Goal: Find specific page/section: Find specific page/section

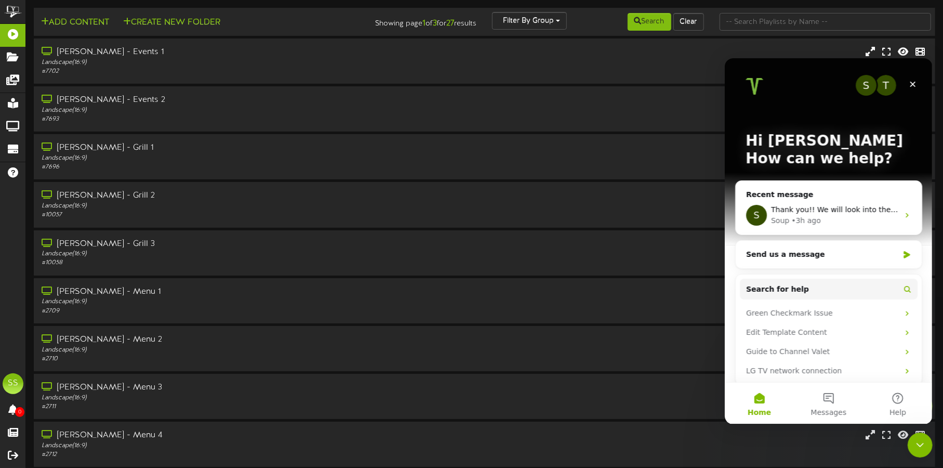
scroll to position [89, 0]
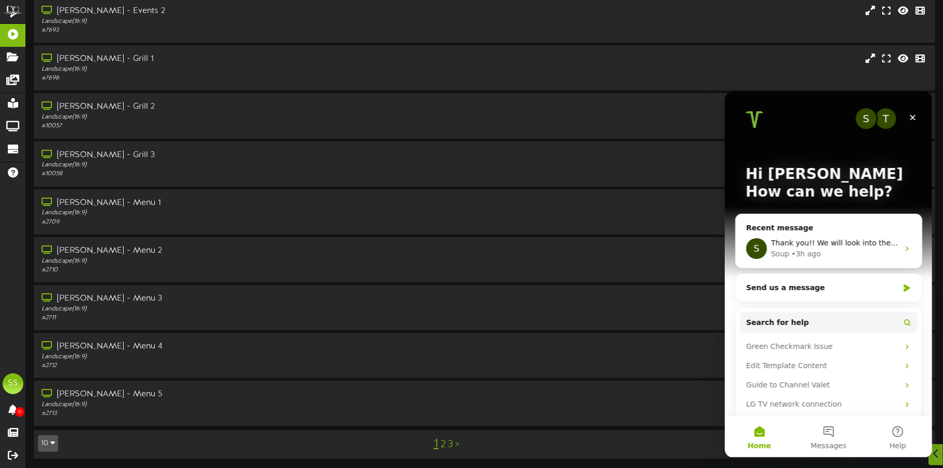
click at [53, 441] on icon "button" at bounding box center [52, 442] width 5 height 7
click at [52, 421] on div "100" at bounding box center [48, 423] width 20 height 16
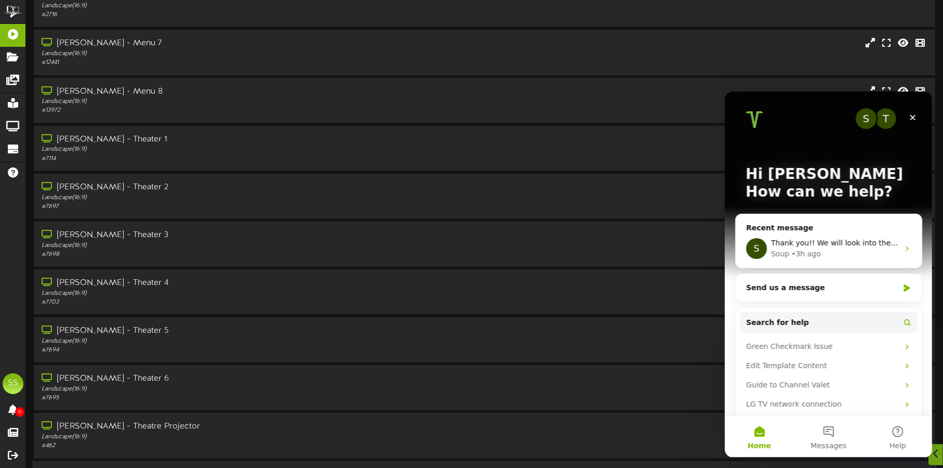
scroll to position [649, 0]
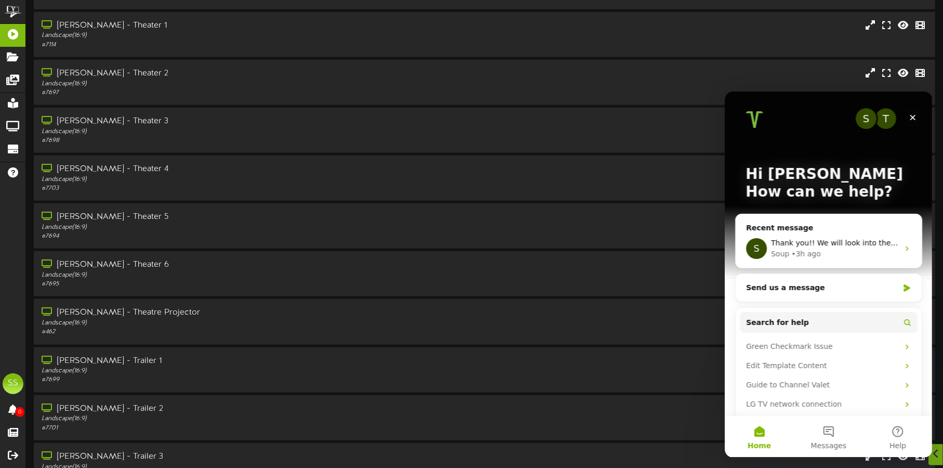
click at [919, 112] on div "Close" at bounding box center [912, 117] width 19 height 19
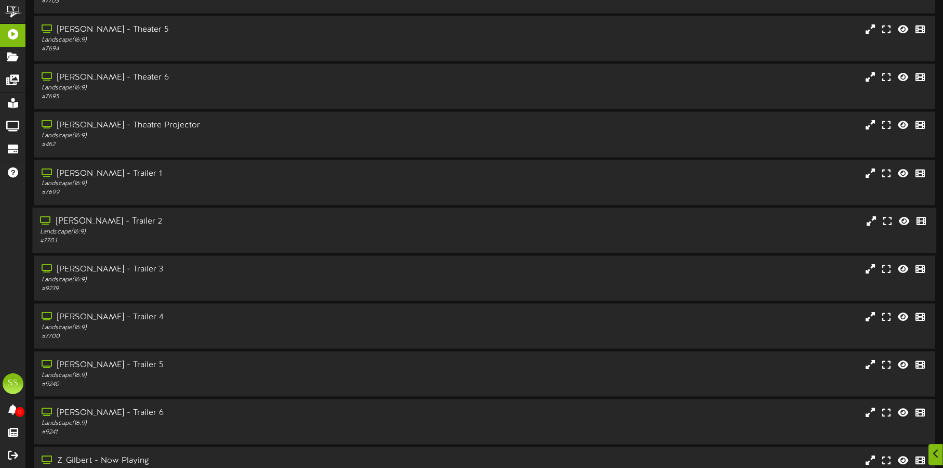
scroll to position [844, 0]
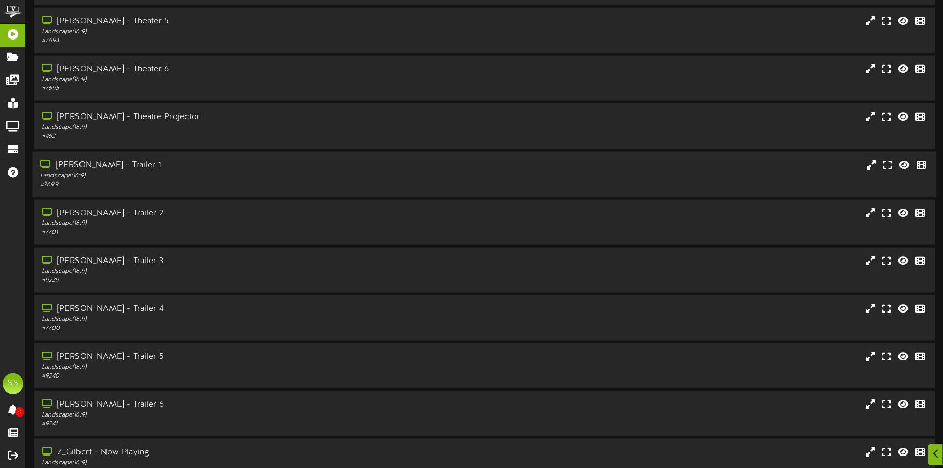
click at [188, 168] on div "[PERSON_NAME] - Trailer 1" at bounding box center [220, 165] width 361 height 12
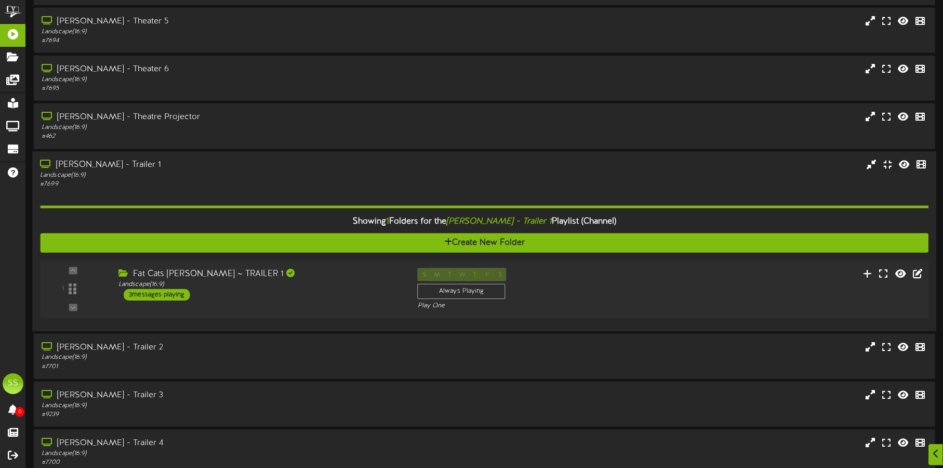
click at [314, 294] on div "Fat Cats [PERSON_NAME] ~ TRAILER 1 Landscape ( 16:9 ) 3 messages playing" at bounding box center [260, 284] width 299 height 33
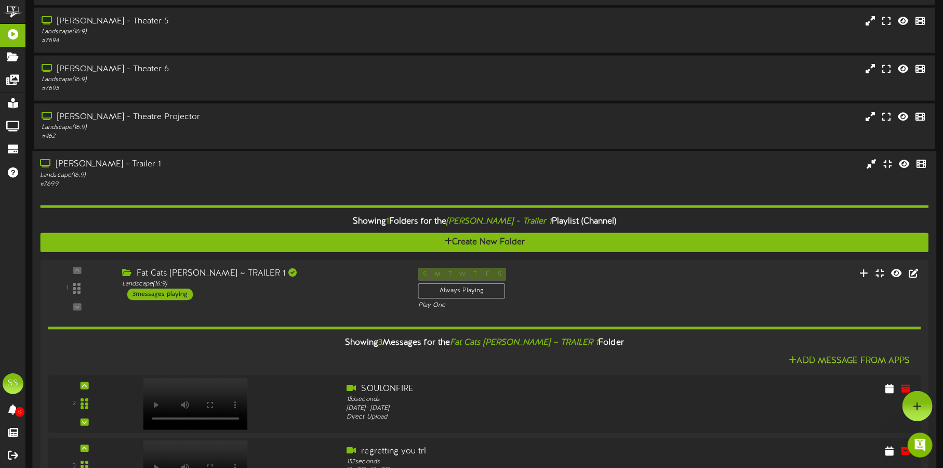
click at [282, 170] on div "Landscape ( 16:9 )" at bounding box center [220, 174] width 361 height 9
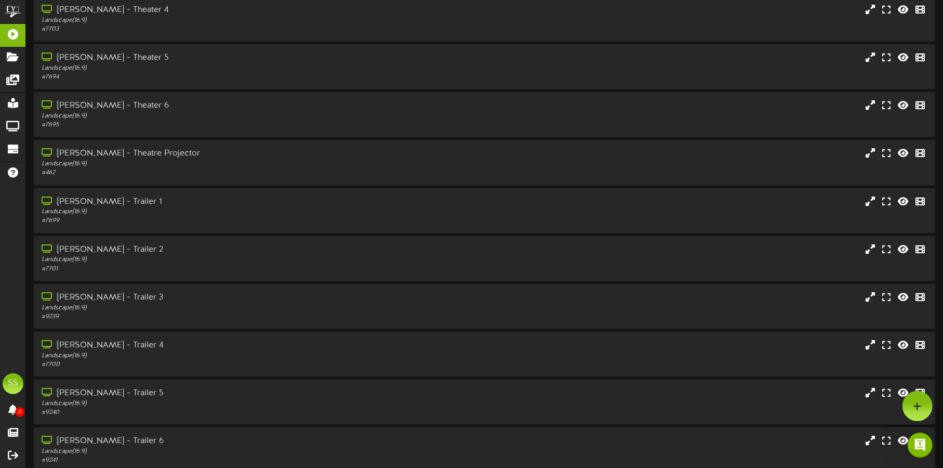
scroll to position [779, 0]
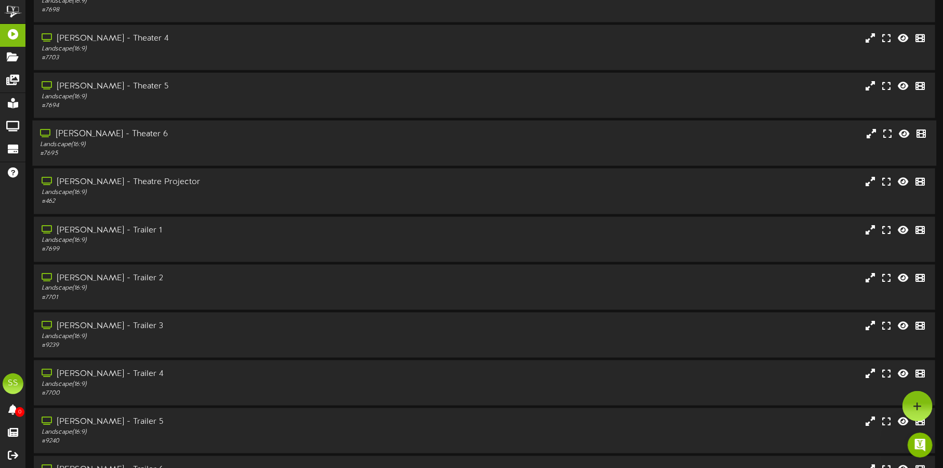
click at [263, 143] on div "Landscape ( 16:9 )" at bounding box center [220, 144] width 361 height 9
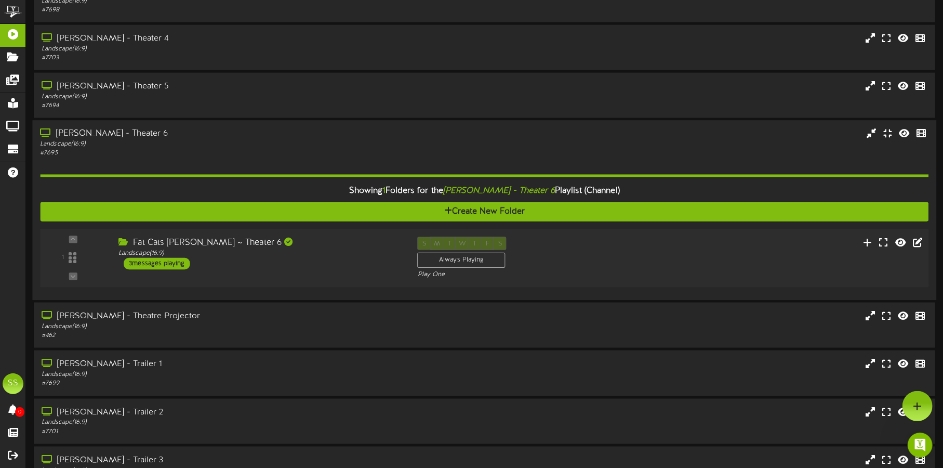
click at [342, 278] on div "1 ( 16:9" at bounding box center [484, 258] width 897 height 43
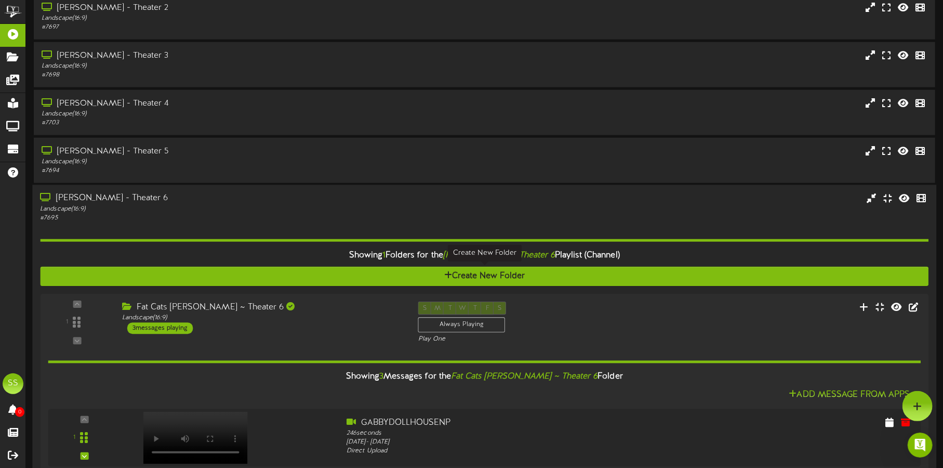
scroll to position [714, 0]
click at [286, 215] on div "# 7695" at bounding box center [220, 218] width 361 height 9
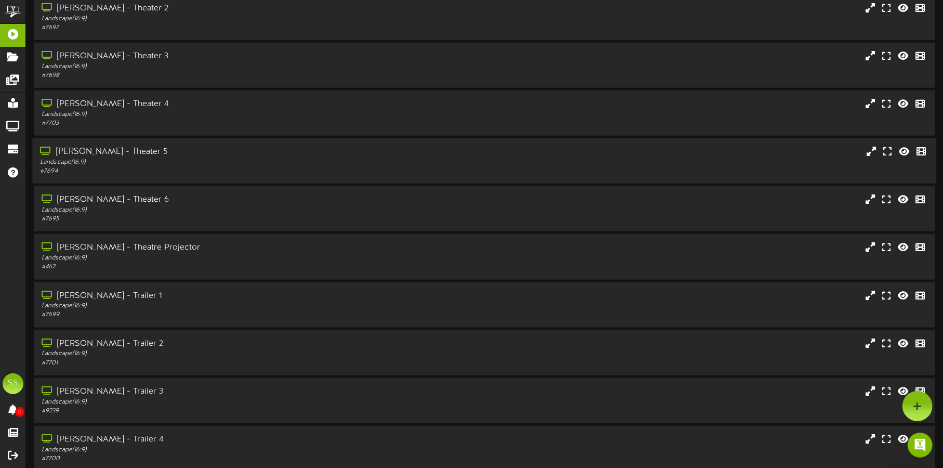
click at [265, 164] on div "Landscape ( 16:9 )" at bounding box center [220, 162] width 361 height 9
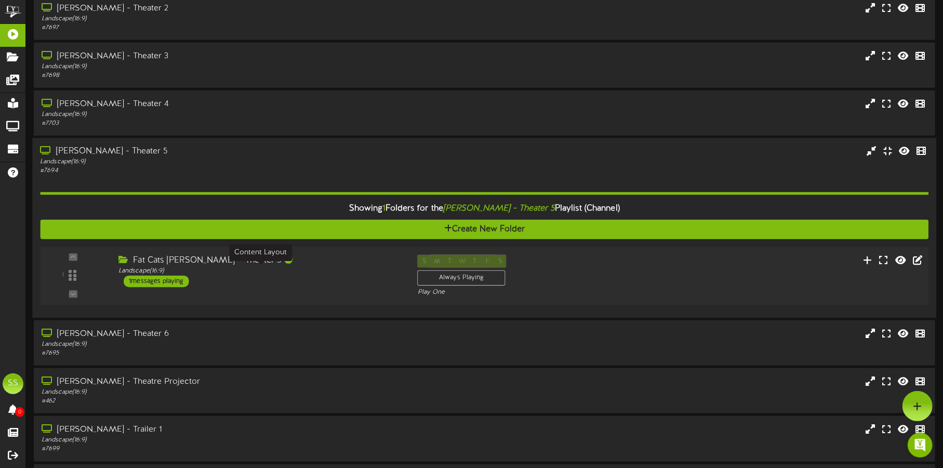
click at [333, 269] on div "Landscape ( 16:9 )" at bounding box center [259, 271] width 283 height 9
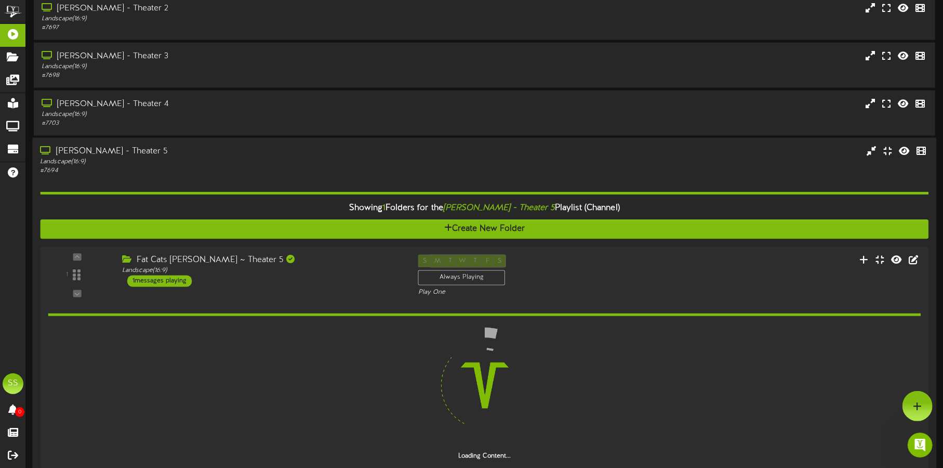
click at [256, 153] on div "[PERSON_NAME] - Theater 5" at bounding box center [220, 152] width 361 height 12
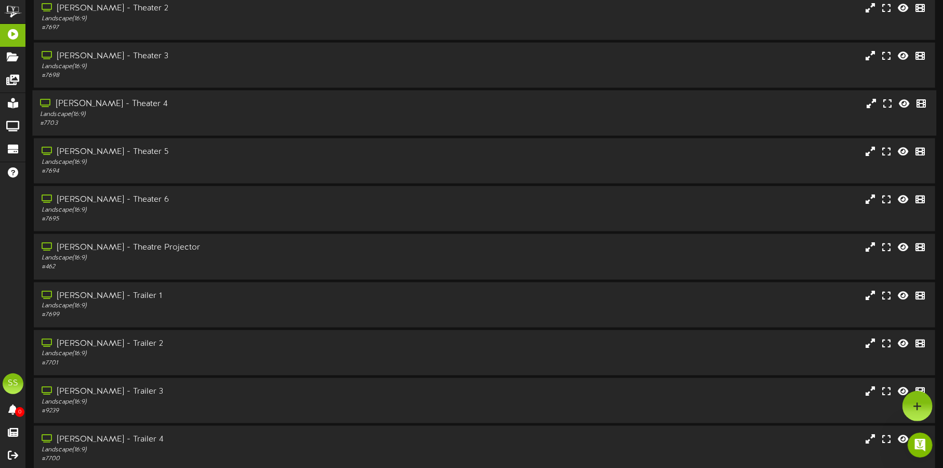
click at [252, 108] on div "[PERSON_NAME] - Theater 4" at bounding box center [220, 104] width 361 height 12
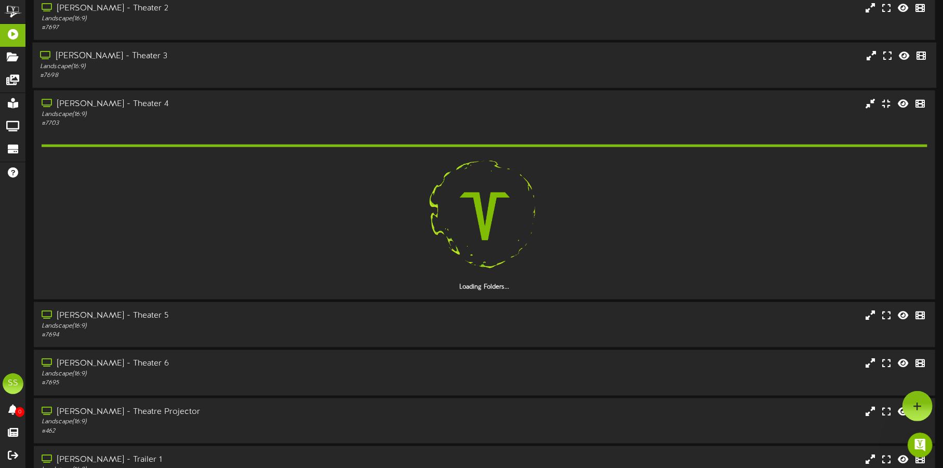
click at [262, 67] on div "Landscape ( 16:9 )" at bounding box center [220, 66] width 361 height 9
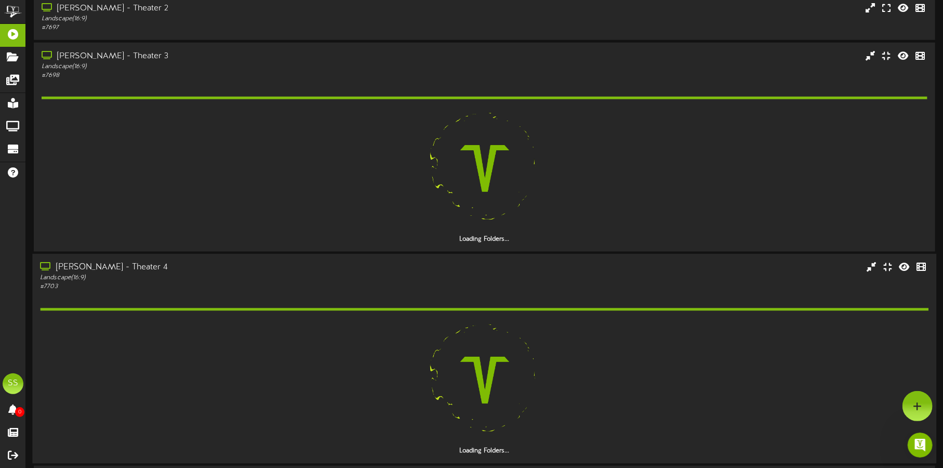
click at [240, 285] on div "# 7703" at bounding box center [220, 287] width 361 height 9
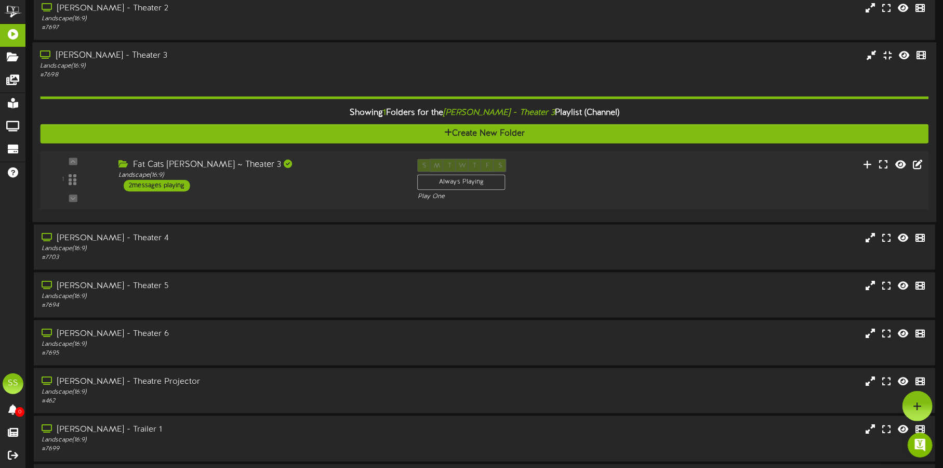
click at [338, 187] on div "Fat Cats [PERSON_NAME] ~ Theater 3 Landscape ( 16:9 ) 2 messages playing" at bounding box center [260, 174] width 299 height 33
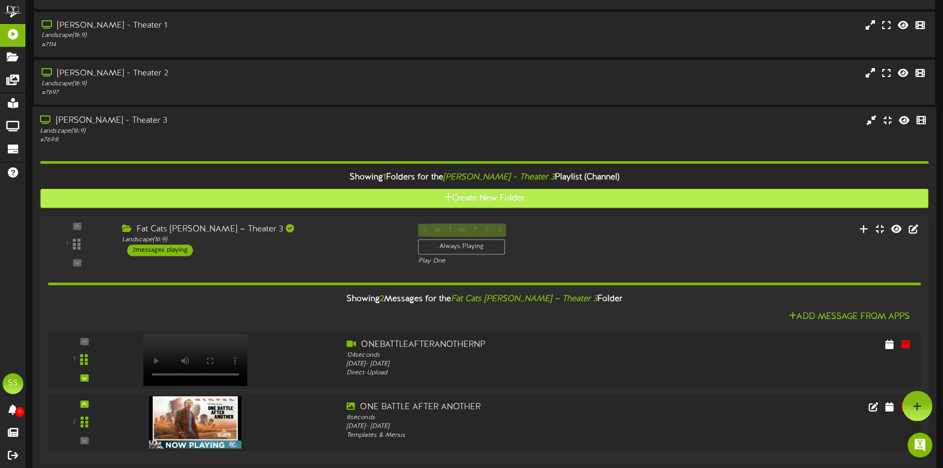
scroll to position [0, 0]
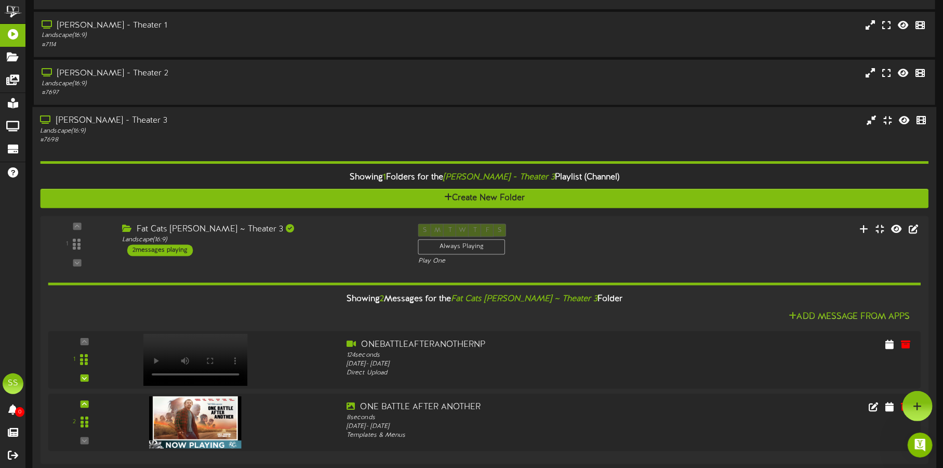
click at [242, 131] on div "Landscape ( 16:9 )" at bounding box center [220, 131] width 361 height 9
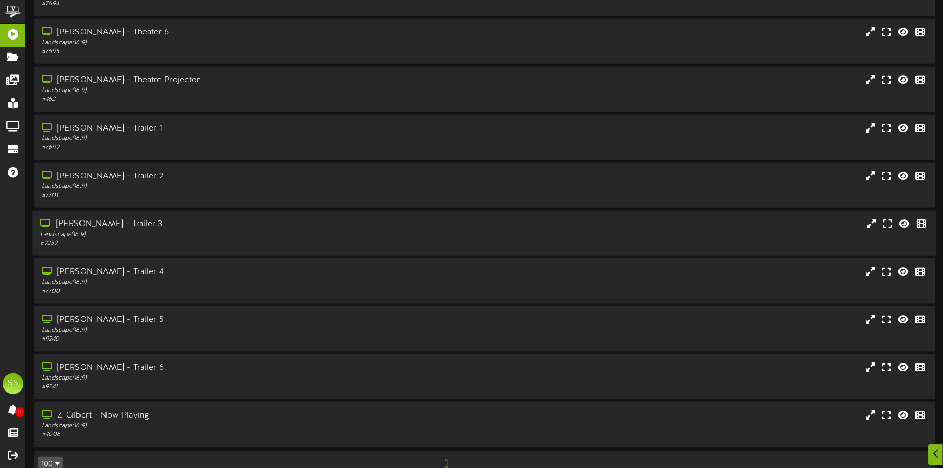
scroll to position [902, 0]
